Goal: Find specific page/section: Find specific page/section

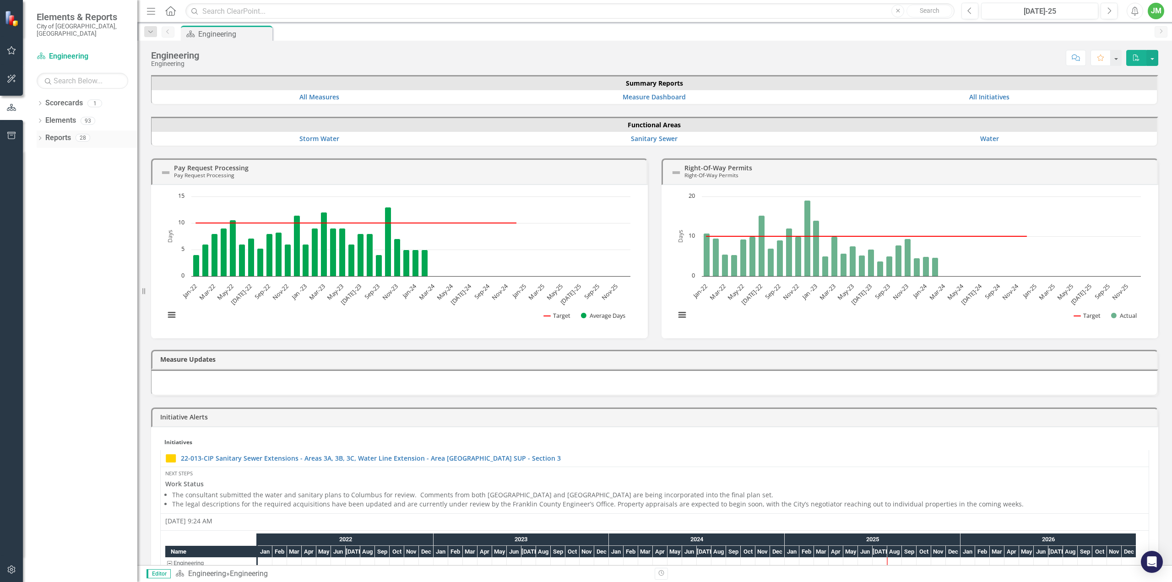
click at [43, 135] on div "Dropdown" at bounding box center [40, 139] width 6 height 8
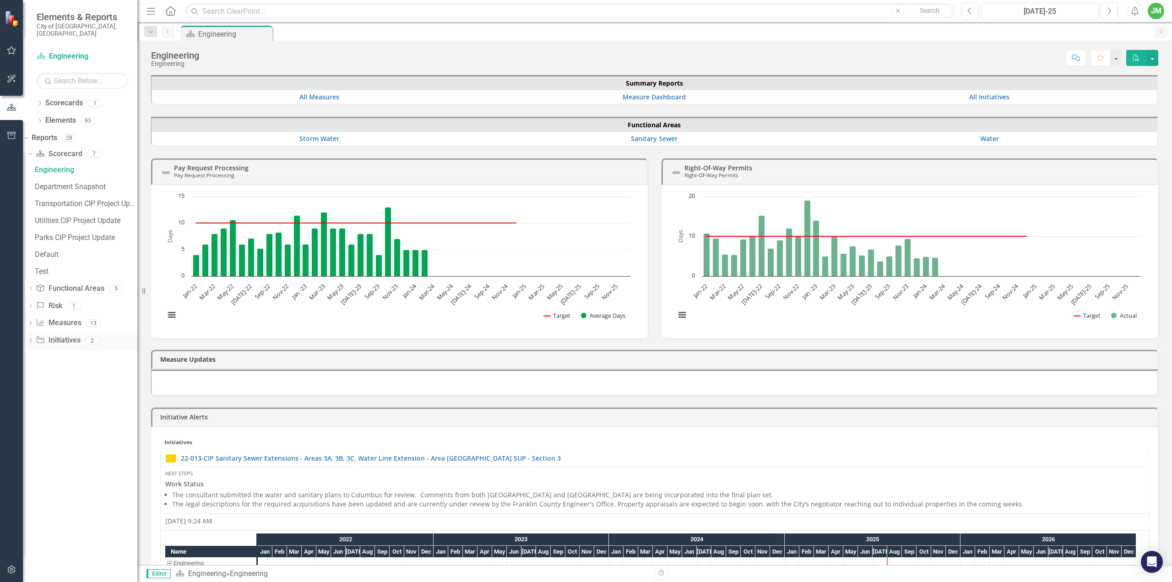
click at [76, 340] on div "Initiative Initiatives 2" at bounding box center [87, 341] width 102 height 17
click at [33, 338] on div "Dropdown" at bounding box center [30, 342] width 6 height 8
click at [83, 252] on div "Project Status Report" at bounding box center [86, 256] width 103 height 8
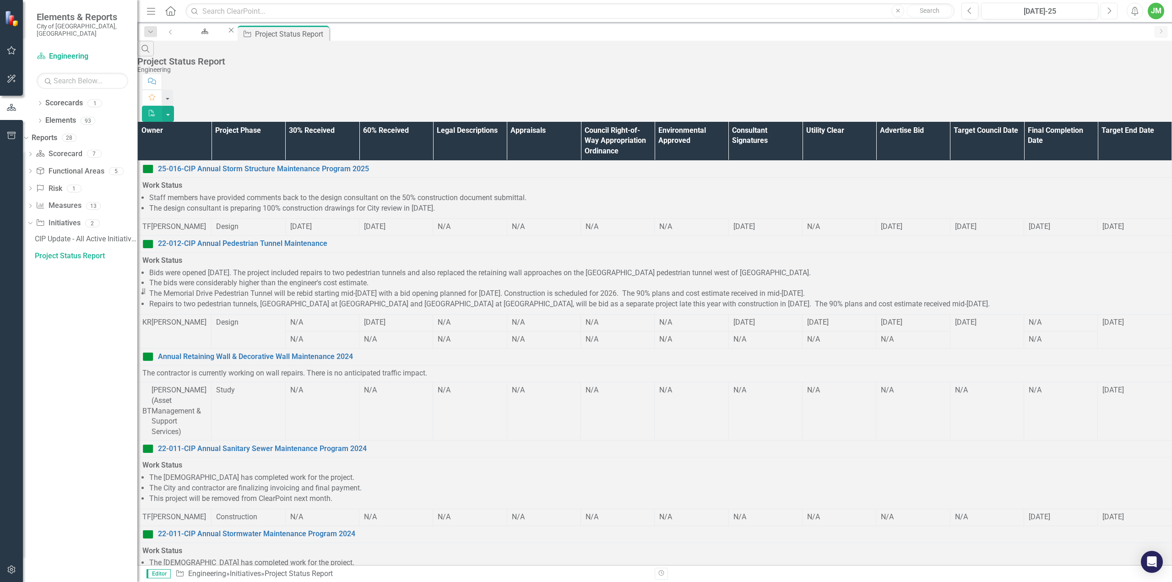
click at [1113, 9] on button "Next" at bounding box center [1108, 11] width 17 height 16
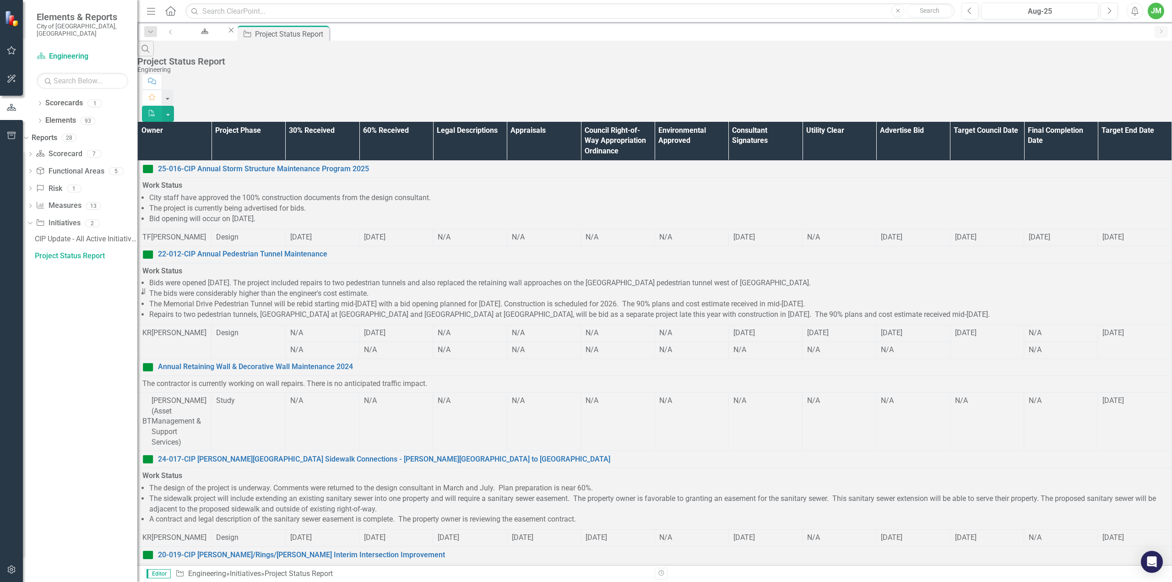
click at [205, 122] on th "Owner" at bounding box center [175, 141] width 74 height 39
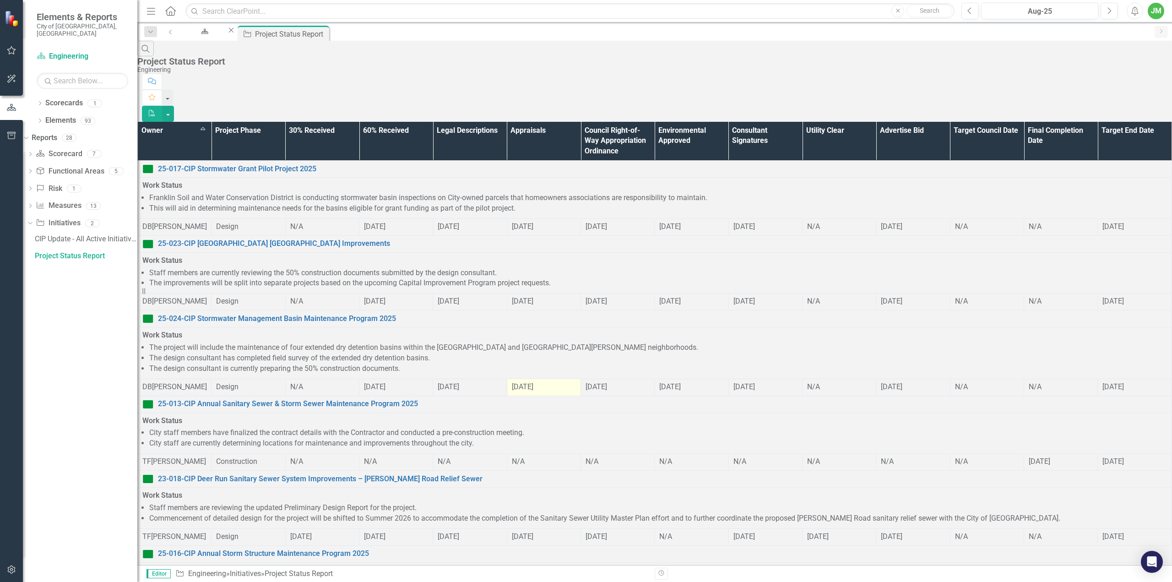
scroll to position [541, 0]
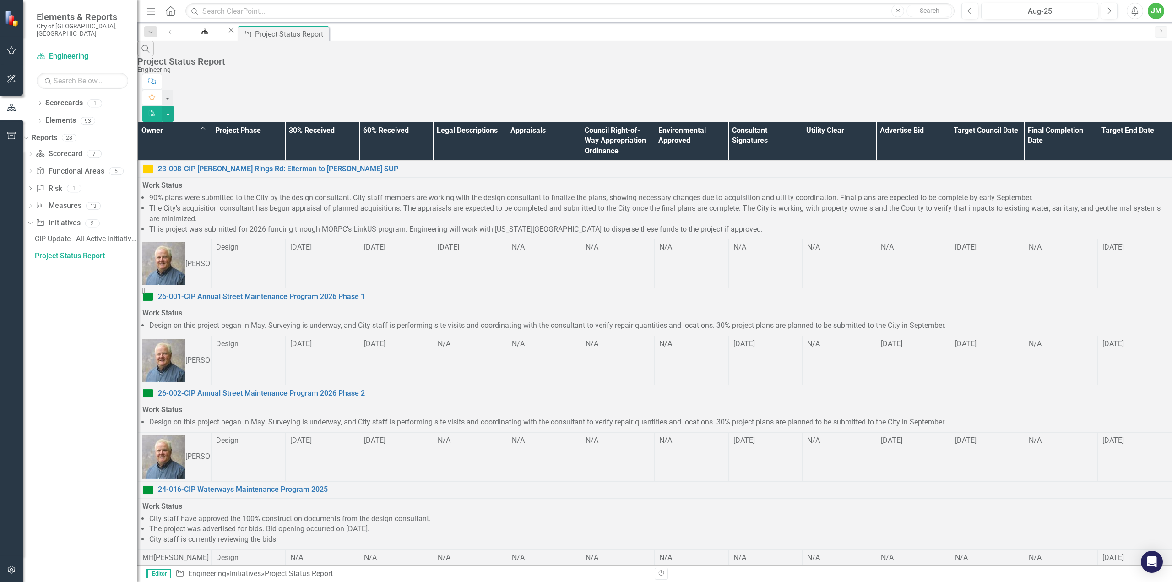
scroll to position [299, 0]
